Goal: Check status: Check status

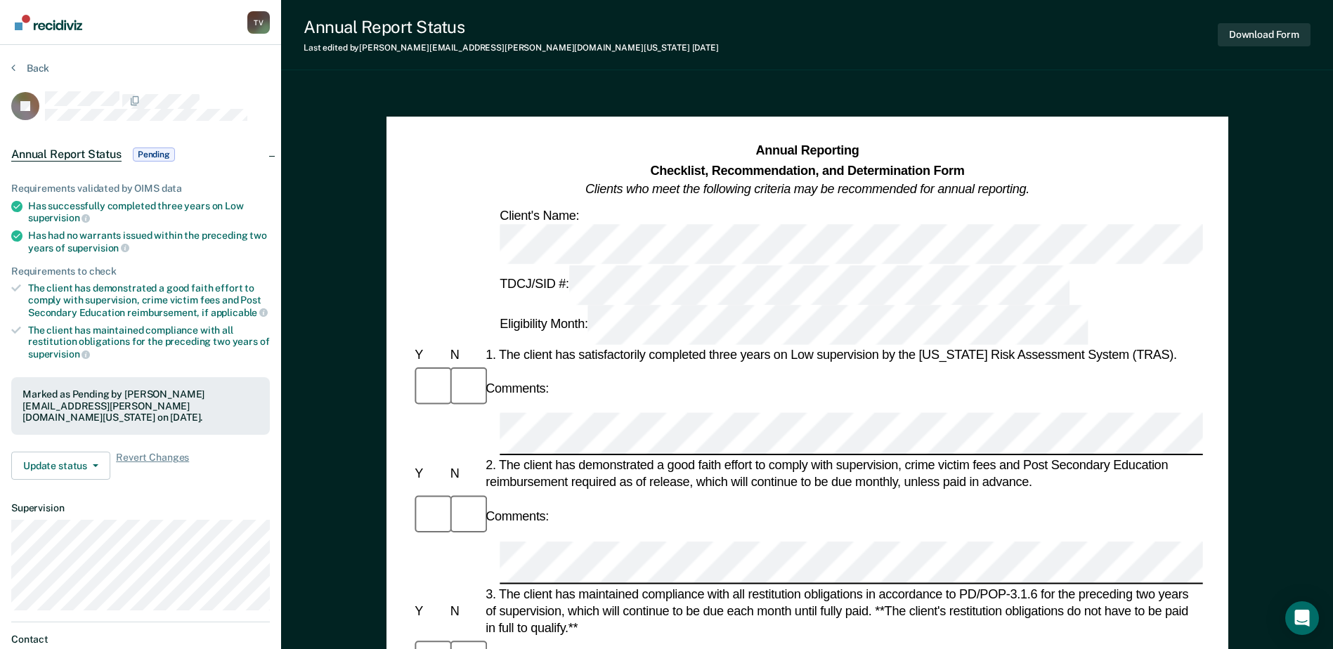
click at [25, 22] on img "Go to Recidiviz Home" at bounding box center [48, 22] width 67 height 15
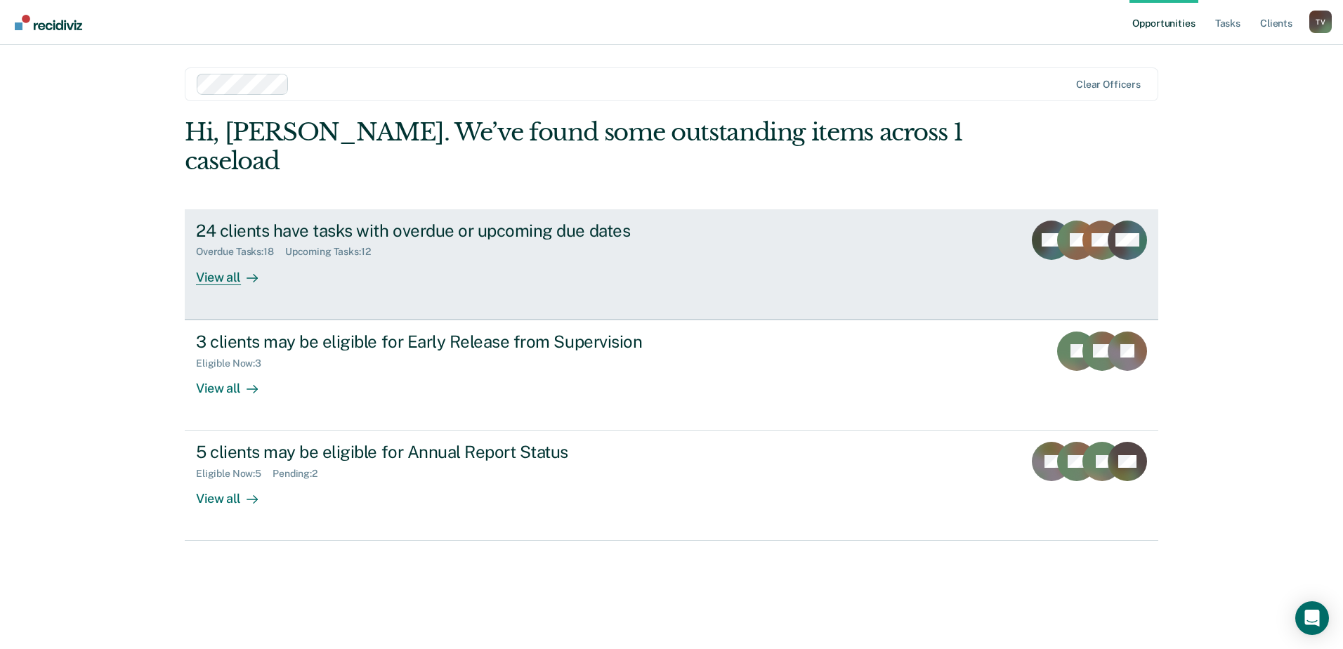
click at [225, 258] on div "View all" at bounding box center [235, 271] width 79 height 27
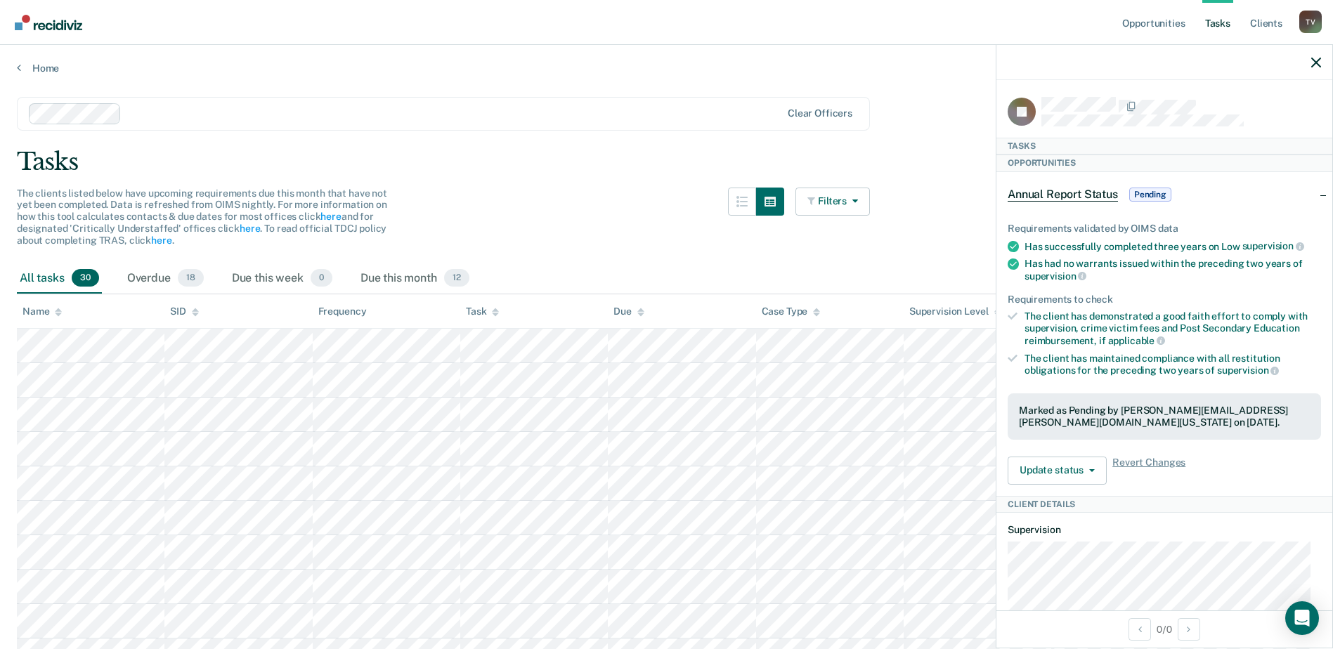
click at [22, 18] on img "Go to Recidiviz Home" at bounding box center [48, 22] width 67 height 15
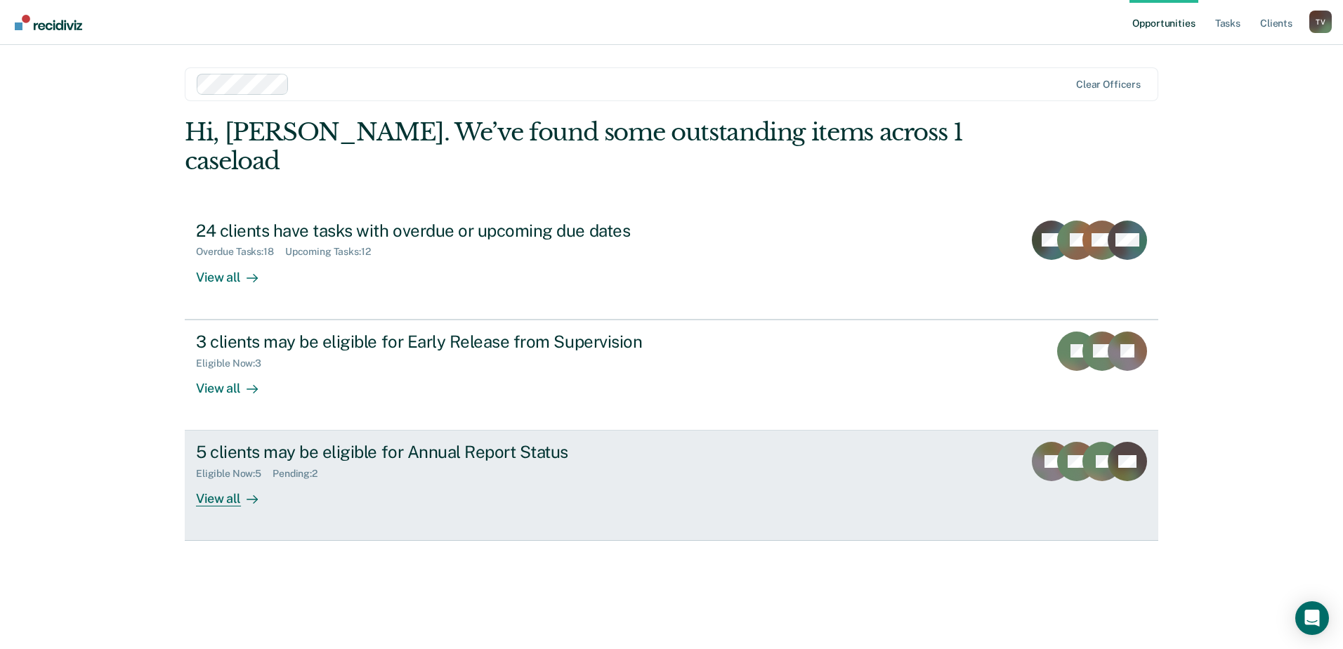
click at [222, 480] on div "View all" at bounding box center [235, 493] width 79 height 27
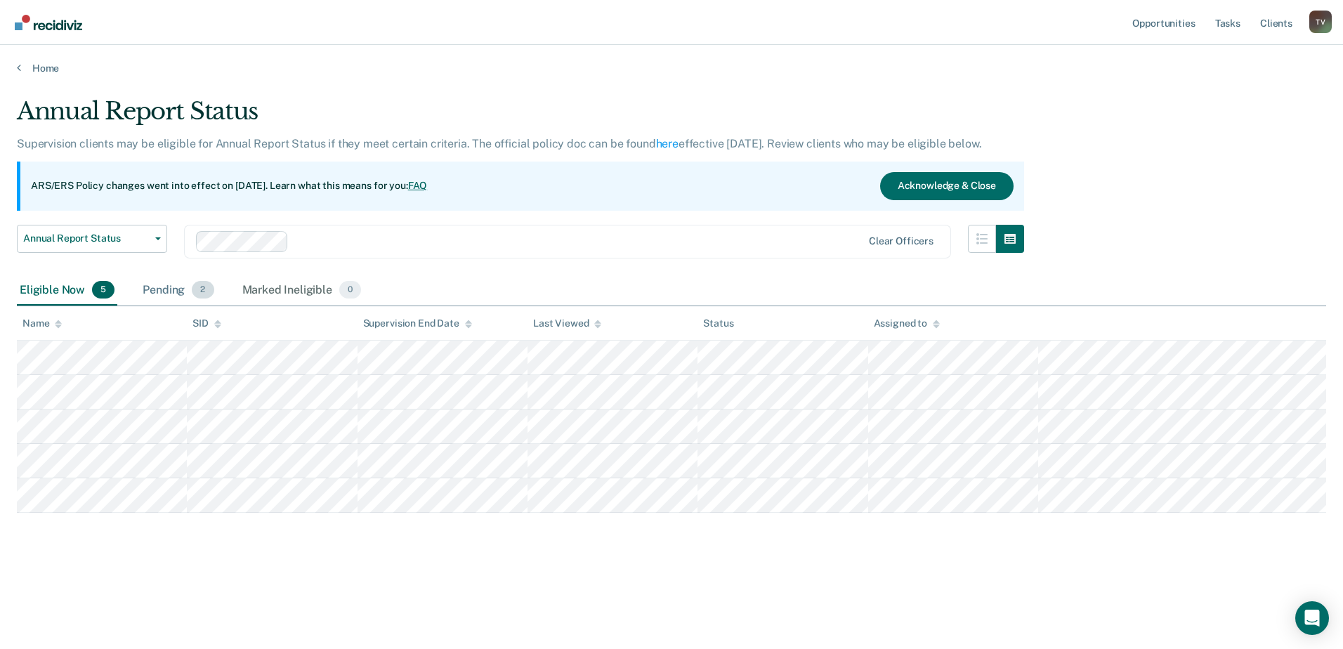
click at [159, 286] on div "Pending 2" at bounding box center [178, 290] width 77 height 31
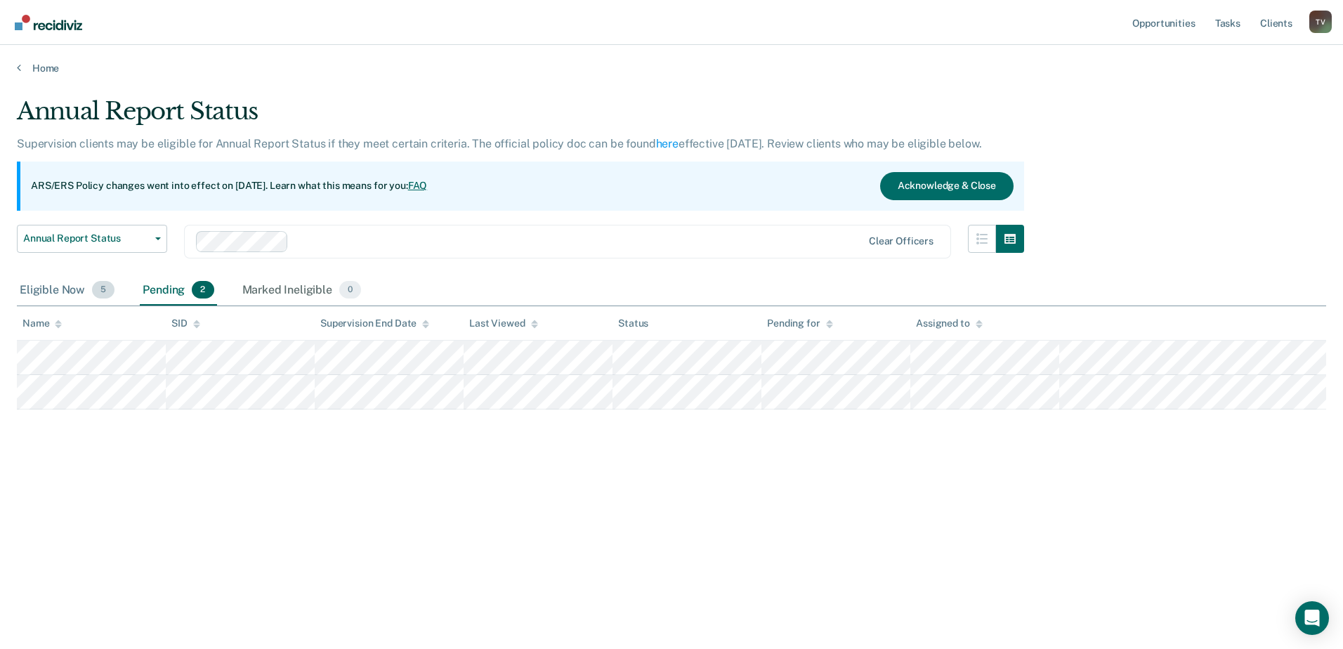
click at [41, 293] on div "Eligible Now 5" at bounding box center [67, 290] width 100 height 31
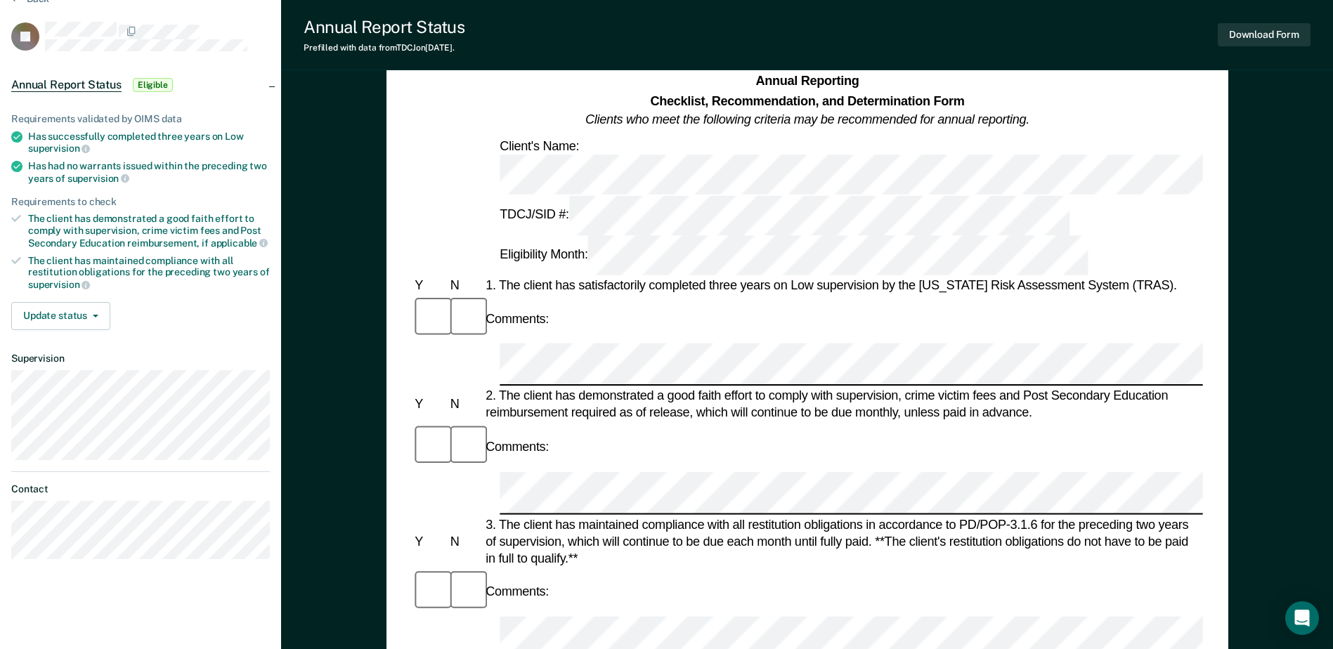
scroll to position [70, 0]
